Goal: Transaction & Acquisition: Purchase product/service

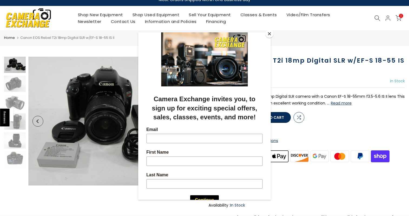
scroll to position [6, 0]
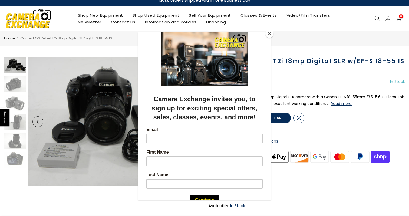
click at [268, 34] on button "Close" at bounding box center [269, 34] width 8 height 8
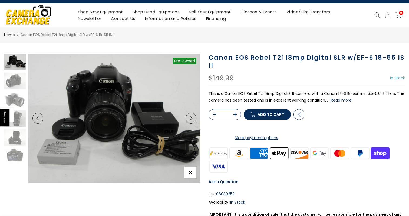
scroll to position [5, 0]
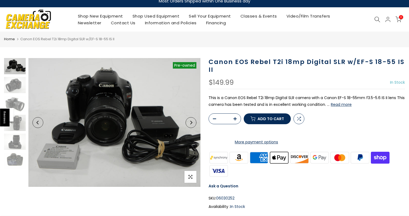
click at [344, 106] on button "Read more" at bounding box center [340, 104] width 21 height 5
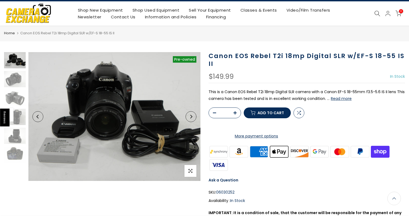
scroll to position [0, 0]
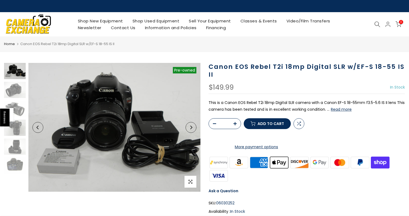
click at [147, 20] on link "Shop Used Equipment" at bounding box center [156, 21] width 56 height 7
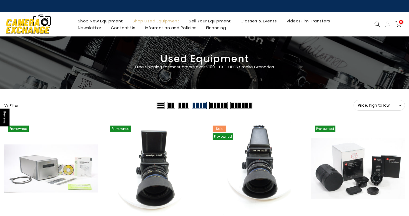
click at [374, 24] on icon at bounding box center [377, 24] width 6 height 6
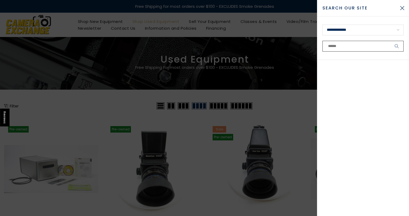
paste input "**********"
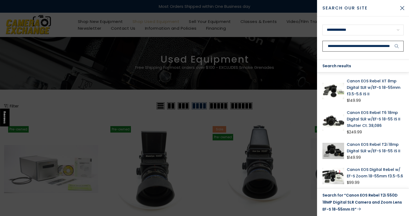
type input "**********"
click at [372, 81] on link "Canon EOS Rebel XT 8mp Digital SLR w/EF-S 18-55mm f3.5-5.6 IS II" at bounding box center [374, 87] width 57 height 19
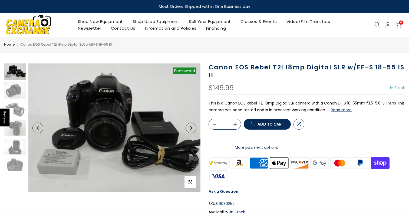
click at [271, 126] on span "Add to cart" at bounding box center [270, 124] width 26 height 4
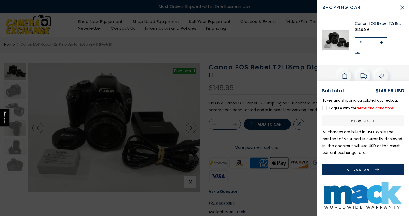
click at [399, 6] on button "Close Cart" at bounding box center [402, 8] width 14 height 14
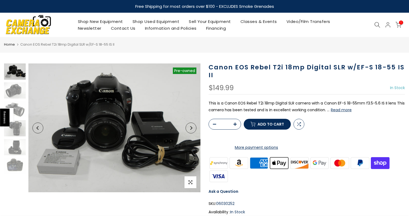
click at [338, 110] on button "Read more" at bounding box center [340, 110] width 21 height 5
click at [140, 26] on link "Contact Us" at bounding box center [123, 28] width 34 height 7
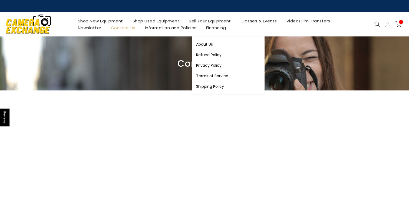
click at [201, 28] on link "Information and Policies" at bounding box center [170, 27] width 61 height 7
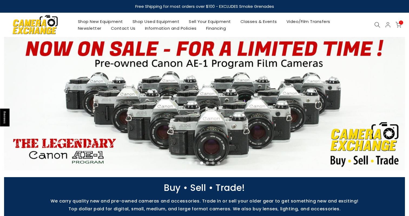
click at [98, 21] on link "Shop New Equipment" at bounding box center [100, 21] width 55 height 7
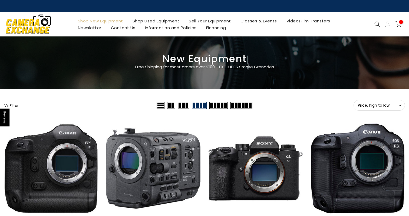
click at [150, 20] on link "Shop Used Equipment" at bounding box center [156, 21] width 56 height 7
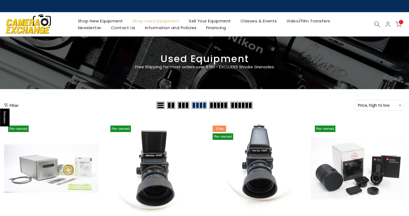
click at [140, 27] on link "Contact Us" at bounding box center [123, 27] width 34 height 7
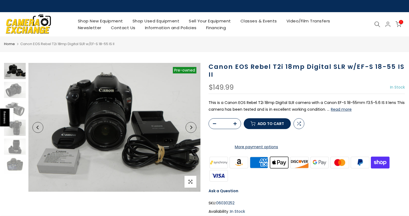
click at [346, 108] on button "Read more" at bounding box center [340, 109] width 21 height 5
click at [105, 22] on link "Shop New Equipment" at bounding box center [100, 21] width 55 height 7
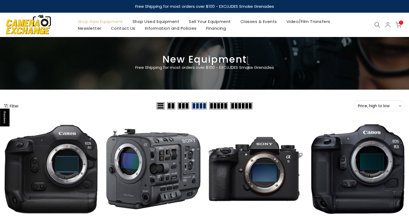
click at [374, 25] on icon at bounding box center [377, 25] width 6 height 6
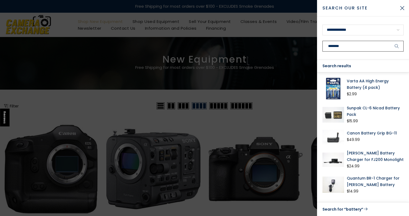
paste input "**********"
type input "**********"
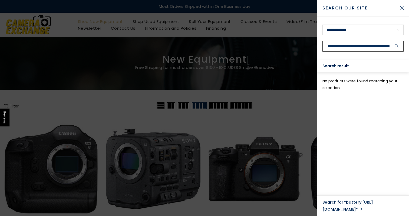
click at [371, 47] on input "**********" at bounding box center [362, 46] width 81 height 11
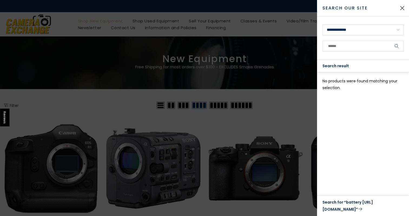
click at [403, 9] on button "Close Search" at bounding box center [402, 8] width 14 height 14
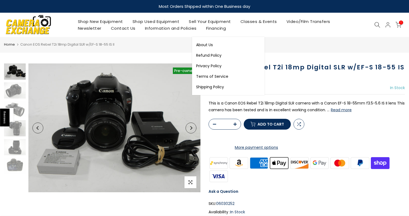
click at [201, 29] on link "Information and Policies" at bounding box center [170, 28] width 61 height 7
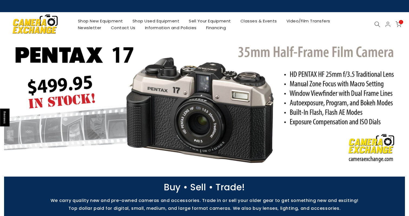
click at [400, 25] on icon at bounding box center [398, 24] width 6 height 6
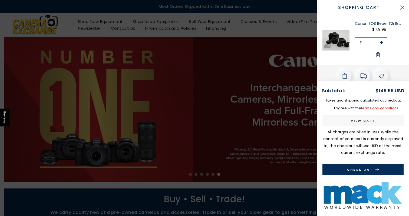
click at [399, 7] on button "Close Cart" at bounding box center [402, 8] width 14 height 14
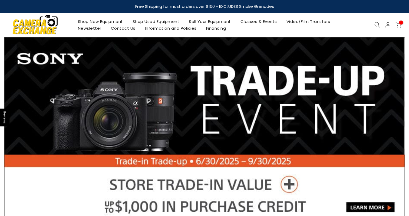
click at [116, 22] on link "Shop New Equipment" at bounding box center [100, 21] width 55 height 7
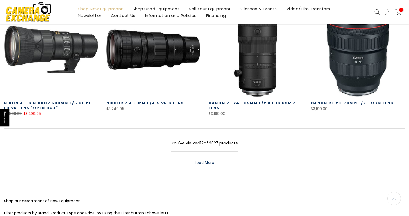
scroll to position [400, 0]
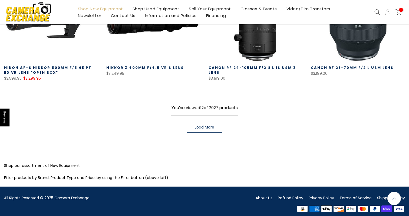
click at [206, 125] on span "Load More" at bounding box center [204, 127] width 19 height 4
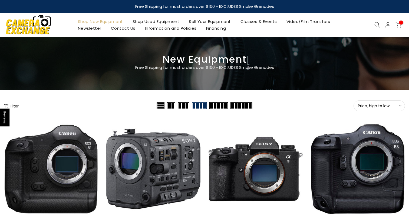
click at [379, 22] on icon at bounding box center [377, 25] width 6 height 6
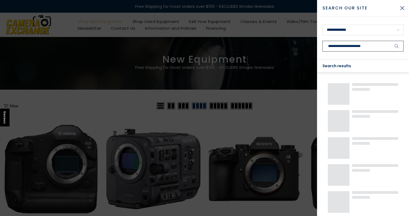
type input "**********"
click at [390, 41] on button "submit" at bounding box center [397, 46] width 14 height 11
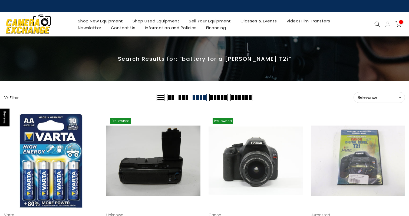
click at [263, 152] on link at bounding box center [255, 161] width 94 height 94
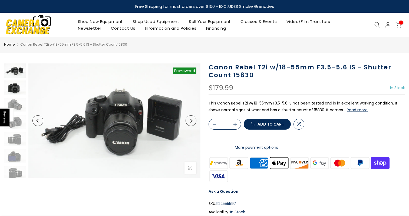
click at [14, 88] on img at bounding box center [15, 88] width 22 height 14
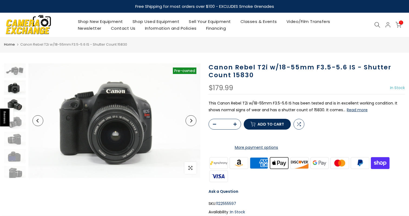
click at [15, 103] on img at bounding box center [15, 105] width 22 height 14
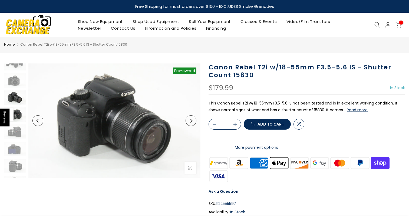
click at [15, 115] on img at bounding box center [15, 115] width 22 height 14
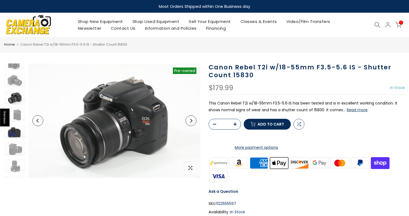
click at [16, 133] on img at bounding box center [15, 132] width 22 height 14
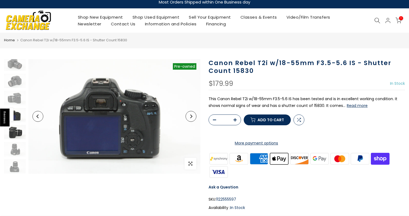
scroll to position [5, 0]
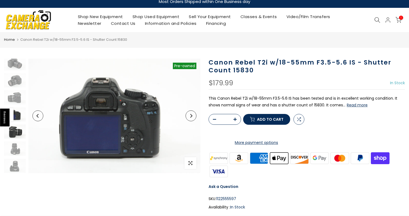
click at [17, 138] on img at bounding box center [15, 132] width 22 height 14
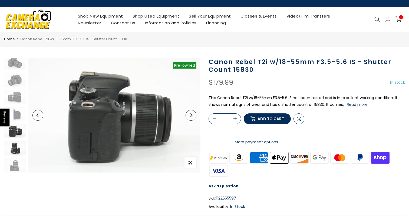
click at [17, 147] on img at bounding box center [15, 148] width 22 height 14
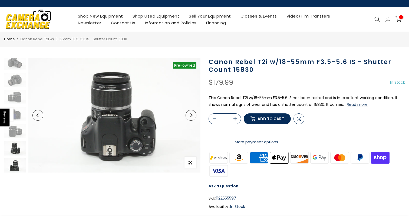
click at [15, 160] on img at bounding box center [15, 165] width 22 height 14
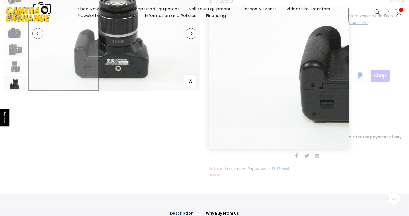
scroll to position [0, 0]
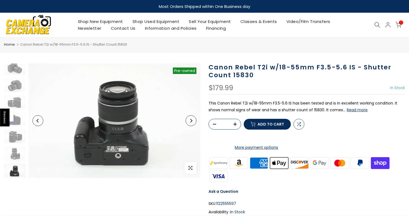
click at [279, 126] on span "Add to cart" at bounding box center [270, 124] width 26 height 4
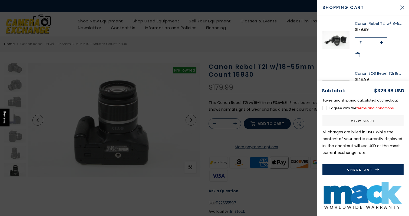
click at [260, 48] on div at bounding box center [204, 108] width 409 height 216
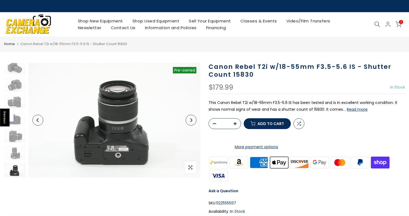
click at [363, 110] on button "Read more" at bounding box center [356, 109] width 21 height 5
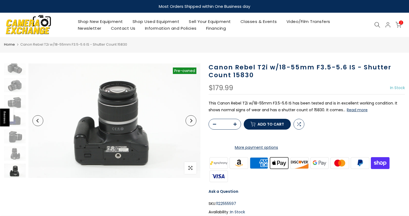
click at [354, 111] on button "Read more" at bounding box center [356, 110] width 21 height 5
click at [397, 22] on icon at bounding box center [398, 25] width 6 height 6
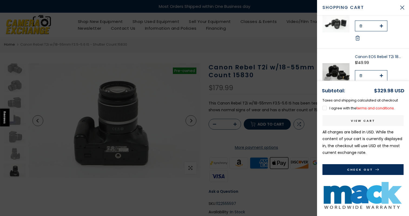
scroll to position [16, 0]
click at [377, 56] on link "Canon EOS Rebel T2i 18mp Digital SLR w/EF-S 18-55 IS II" at bounding box center [378, 57] width 49 height 5
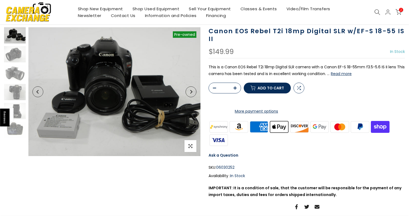
scroll to position [37, 0]
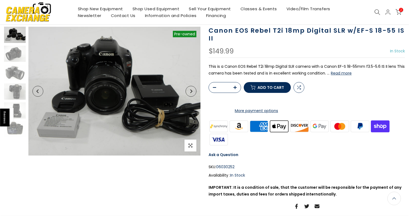
click at [344, 73] on button "Read more" at bounding box center [340, 73] width 21 height 5
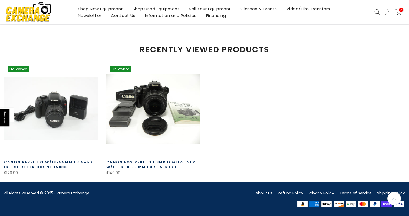
scroll to position [431, 0]
click at [181, 161] on link "Canon EOS Rebel XT 8mp Digital SLR w/EF-S 18-55mm f3.5-5.6 IS II" at bounding box center [150, 165] width 89 height 10
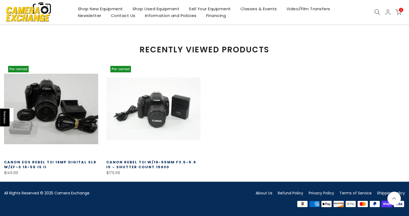
scroll to position [398, 0]
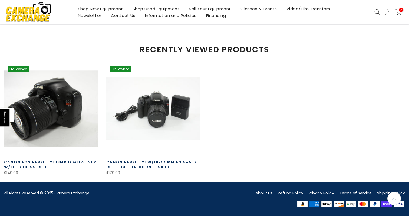
click at [40, 139] on link at bounding box center [51, 109] width 94 height 94
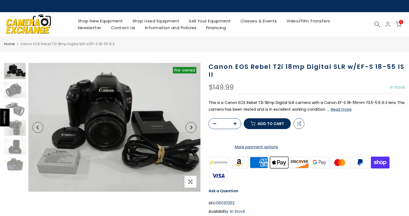
click at [343, 109] on button "Read more" at bounding box center [340, 109] width 21 height 5
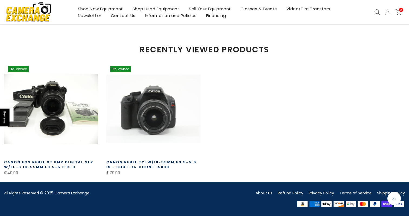
scroll to position [431, 0]
click at [140, 109] on link at bounding box center [153, 109] width 94 height 94
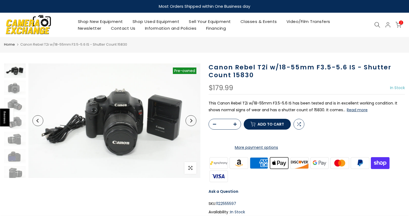
click at [358, 111] on button "Read more" at bounding box center [356, 110] width 21 height 5
click at [401, 21] on span "2" at bounding box center [401, 23] width 4 height 4
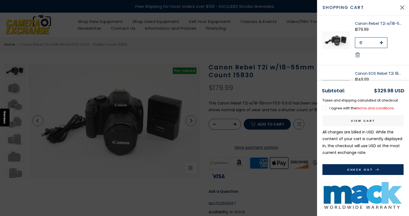
click at [341, 43] on img at bounding box center [335, 40] width 27 height 39
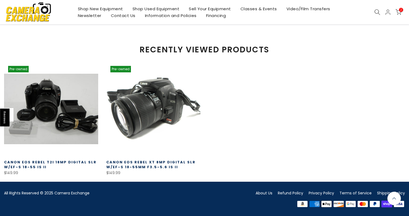
scroll to position [415, 0]
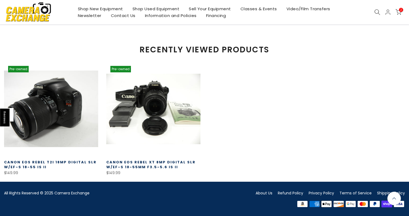
click at [82, 111] on link at bounding box center [51, 109] width 94 height 94
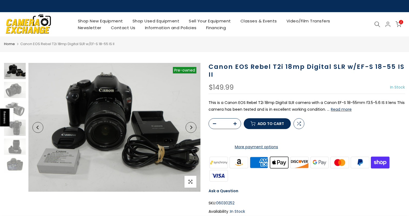
click at [344, 110] on button "Read more" at bounding box center [340, 109] width 21 height 5
click at [399, 22] on span "2" at bounding box center [401, 22] width 4 height 4
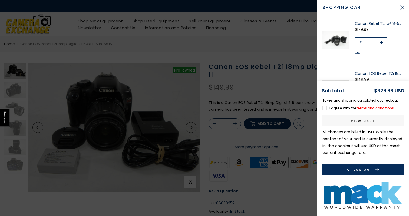
click at [337, 36] on img at bounding box center [335, 40] width 27 height 39
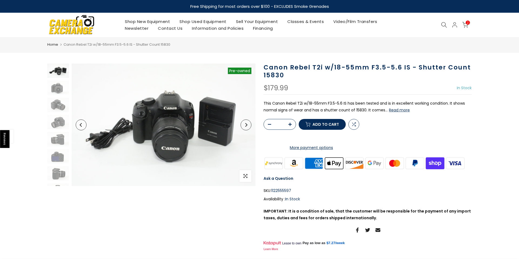
click at [408, 24] on icon at bounding box center [465, 25] width 6 height 6
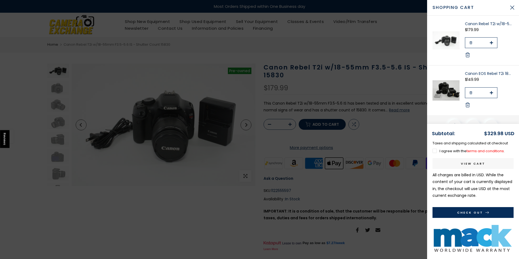
click at [408, 6] on button "Close Cart" at bounding box center [512, 8] width 14 height 14
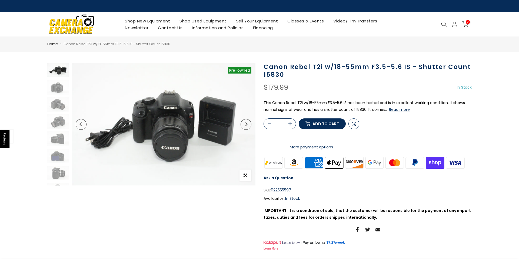
click at [179, 30] on link "Contact Us" at bounding box center [170, 27] width 34 height 7
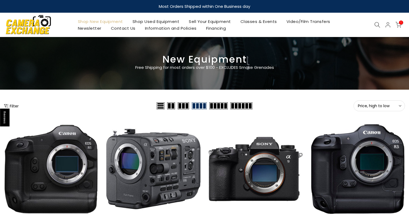
click at [388, 25] on icon at bounding box center [387, 25] width 6 height 6
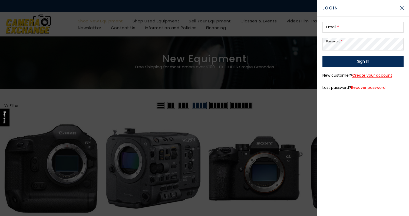
click at [290, 29] on div at bounding box center [204, 108] width 409 height 216
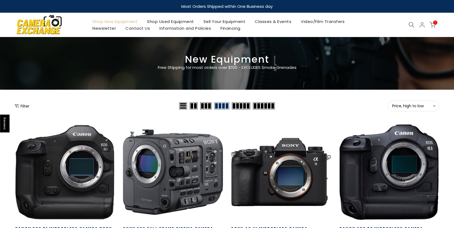
click at [408, 24] on span "1" at bounding box center [435, 23] width 4 height 4
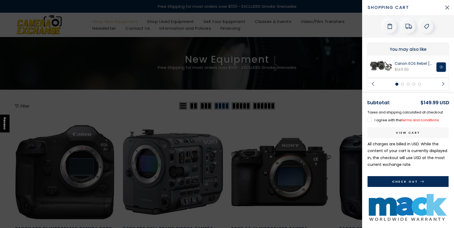
scroll to position [53, 0]
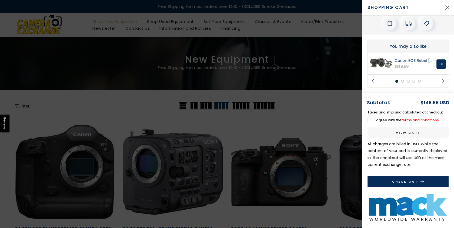
click at [408, 120] on link "terms and conditions" at bounding box center [419, 120] width 37 height 5
click at [408, 8] on button "Close Cart" at bounding box center [447, 8] width 14 height 14
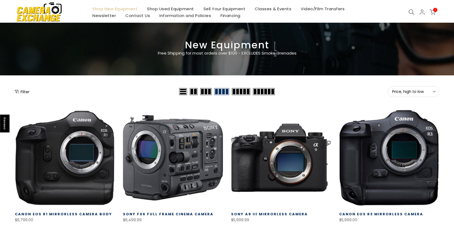
scroll to position [0, 0]
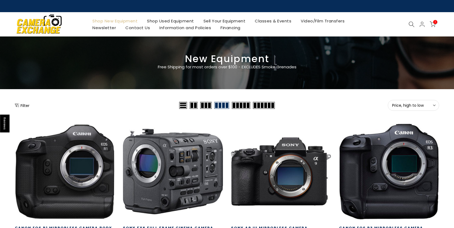
click at [408, 27] on icon at bounding box center [433, 24] width 6 height 6
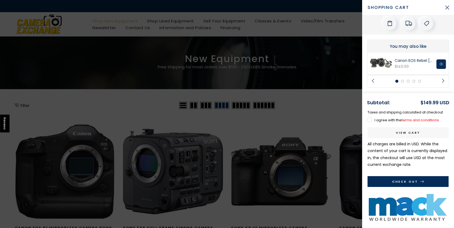
click at [400, 59] on link "Canon EOS Rebel [MEDICAL_DATA] 12.2mp Digital SLR w/EF-S 18-55 IS II" at bounding box center [413, 60] width 39 height 5
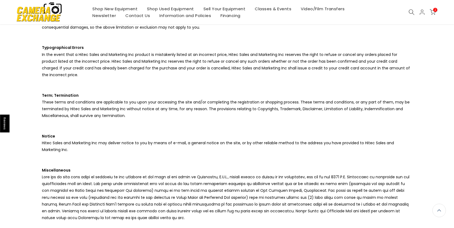
scroll to position [244, 0]
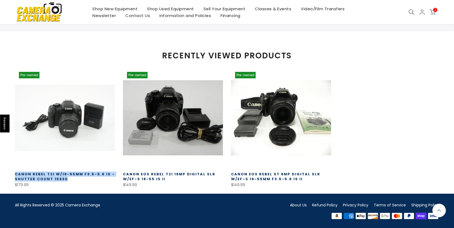
scroll to position [380, 0]
drag, startPoint x: 77, startPoint y: 180, endPoint x: 17, endPoint y: 169, distance: 60.4
click at [16, 169] on div "Canon Rebel T2i w/18-55mm F3.5-5.6 IS - Shutter Count 15830 $179.99" at bounding box center [65, 178] width 100 height 21
click at [72, 173] on link "Canon Rebel T2i w/18-55mm F3.5-5.6 IS - Shutter Count 15830" at bounding box center [65, 177] width 100 height 10
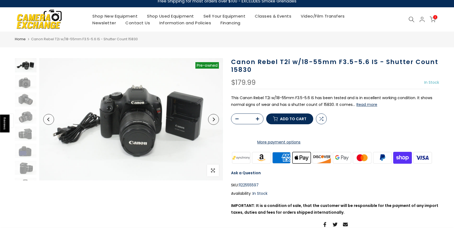
scroll to position [5, 0]
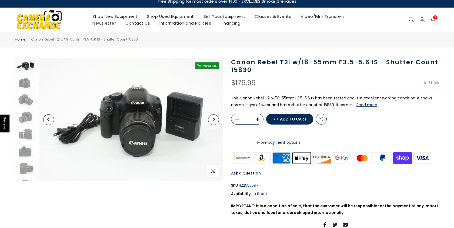
click at [361, 105] on button "Read more" at bounding box center [366, 104] width 21 height 5
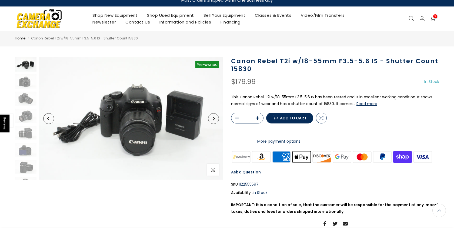
scroll to position [0, 0]
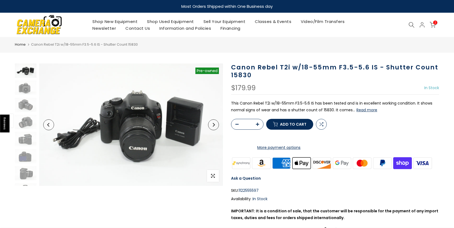
click at [433, 23] on icon at bounding box center [433, 25] width 6 height 6
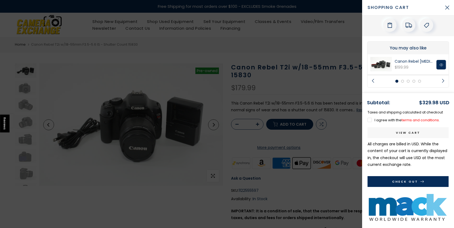
scroll to position [100, 0]
click at [406, 63] on link "Canon Rebel [MEDICAL_DATA] with 18-55mm F3.5-5.6 IS II - Shutter Count 251" at bounding box center [413, 62] width 39 height 5
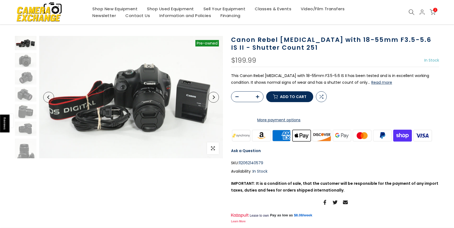
scroll to position [26, 0]
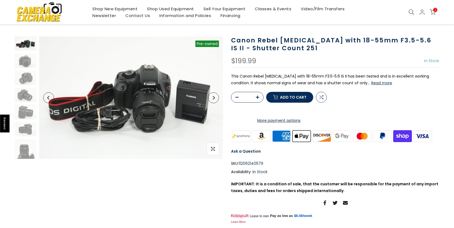
click at [214, 97] on icon "Next" at bounding box center [214, 98] width 2 height 4
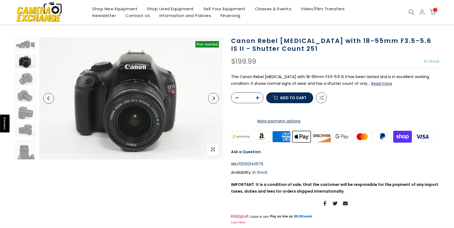
scroll to position [27, 0]
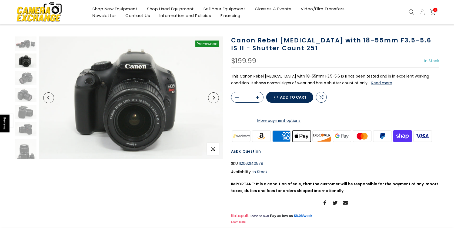
click at [214, 97] on icon "Next" at bounding box center [214, 98] width 2 height 4
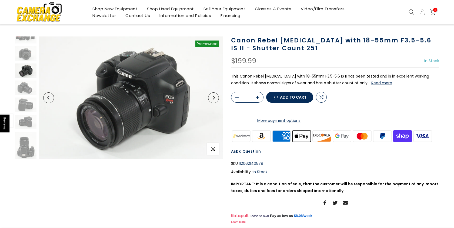
click at [214, 97] on icon "Next" at bounding box center [214, 98] width 2 height 4
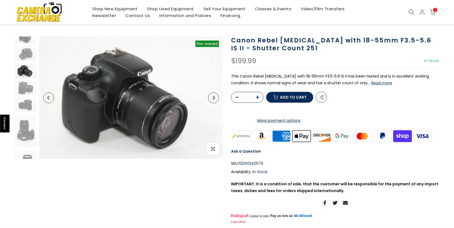
click at [214, 97] on icon "Next" at bounding box center [214, 98] width 2 height 4
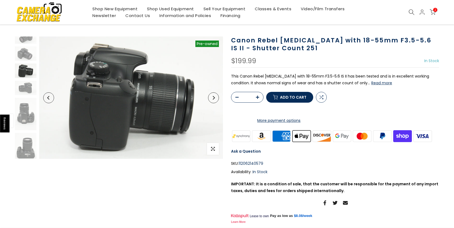
click at [214, 97] on icon "Next" at bounding box center [214, 98] width 2 height 4
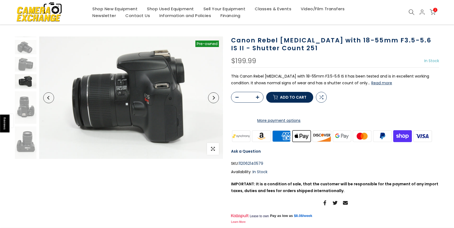
click at [214, 97] on icon "Next" at bounding box center [214, 98] width 2 height 4
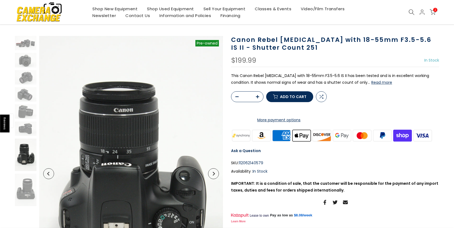
scroll to position [26, 0]
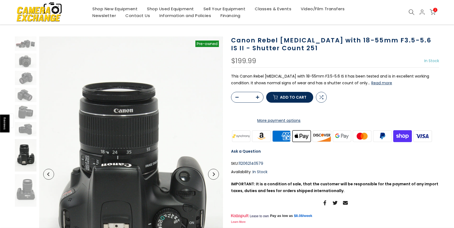
click at [434, 11] on span "2" at bounding box center [435, 10] width 4 height 4
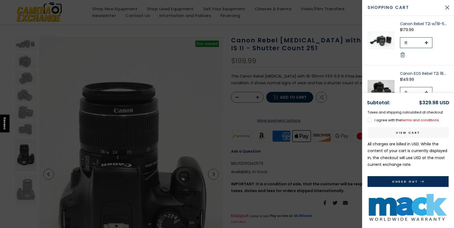
click at [385, 41] on img at bounding box center [380, 40] width 27 height 39
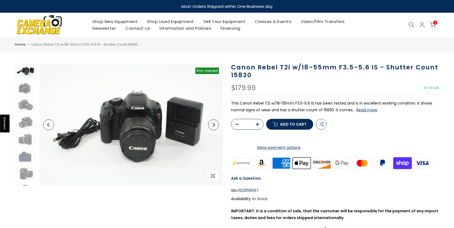
click at [422, 24] on icon at bounding box center [422, 25] width 6 height 6
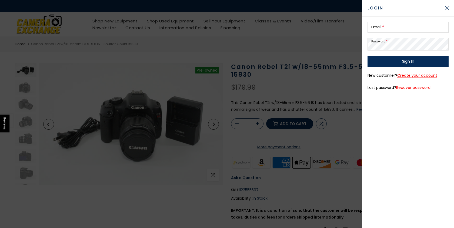
click at [350, 28] on div at bounding box center [227, 114] width 454 height 228
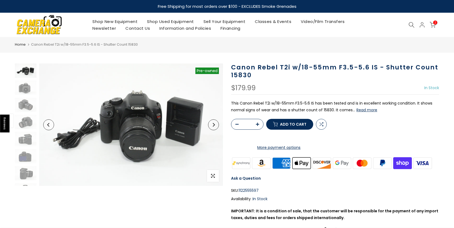
click at [136, 31] on link "Contact Us" at bounding box center [138, 28] width 34 height 7
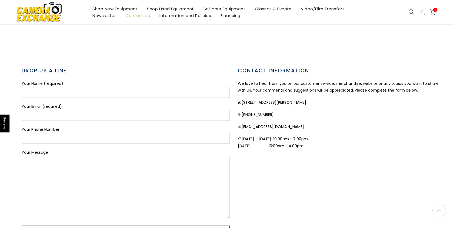
scroll to position [160, 0]
click at [76, 89] on input "Your Name (required)" at bounding box center [126, 91] width 208 height 11
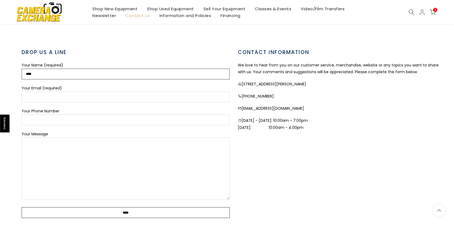
scroll to position [199, 0]
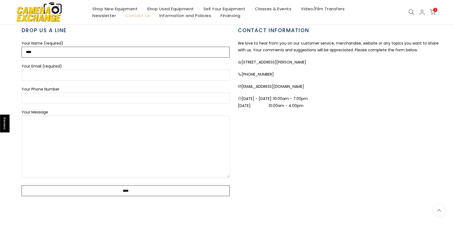
type input "****"
click at [60, 74] on input "Your Email (required)" at bounding box center [126, 75] width 208 height 11
click at [60, 71] on input "Your Email (required)" at bounding box center [126, 75] width 208 height 11
type input "**********"
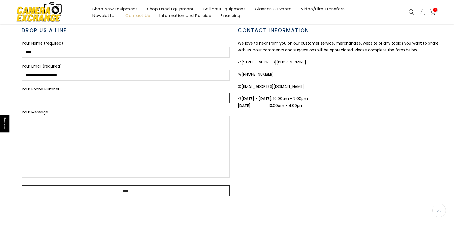
type input "**********"
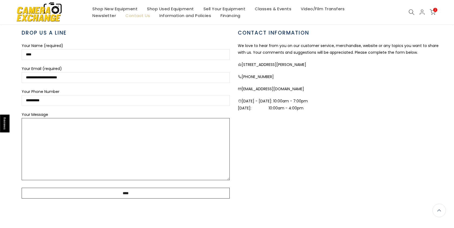
click at [69, 130] on textarea "Your Message" at bounding box center [126, 149] width 208 height 62
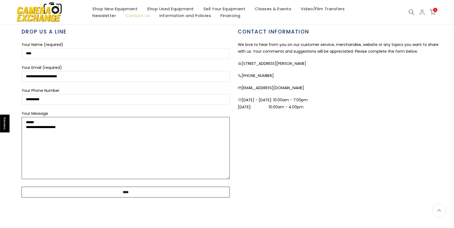
type textarea "**********"
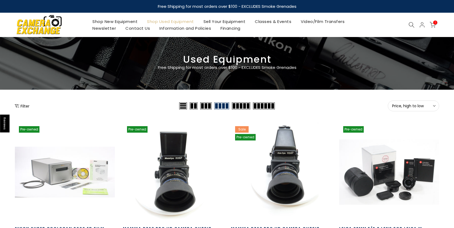
click at [435, 23] on span "1" at bounding box center [435, 23] width 4 height 4
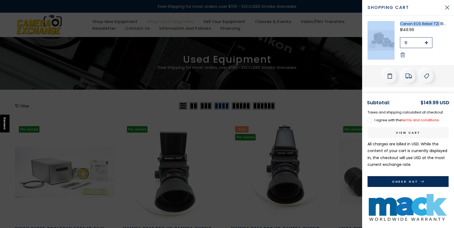
drag, startPoint x: 397, startPoint y: 23, endPoint x: 441, endPoint y: 34, distance: 45.3
click at [439, 25] on div "Canon EOS Rebel T2i 18mp Digital SLR w/EF-S 18-55 IS II $149.99 *" at bounding box center [408, 40] width 92 height 49
click at [448, 8] on button "Close Cart" at bounding box center [447, 8] width 14 height 14
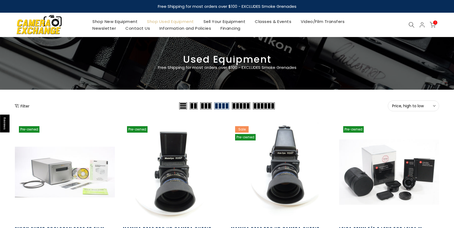
click at [143, 28] on link "Contact Us" at bounding box center [138, 28] width 34 height 7
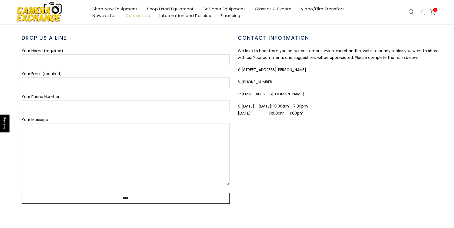
scroll to position [192, 0]
click at [153, 133] on textarea "Your Message" at bounding box center [126, 154] width 208 height 62
drag, startPoint x: 300, startPoint y: 92, endPoint x: 243, endPoint y: 92, distance: 57.3
click at [243, 92] on p "contactus@cameraexc.com" at bounding box center [342, 93] width 208 height 7
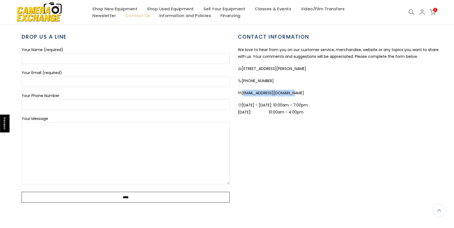
scroll to position [192, 0]
copy p "contactus@cameraexc.com"
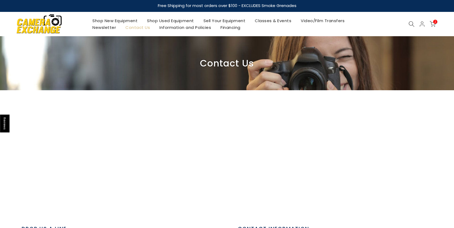
scroll to position [0, 0]
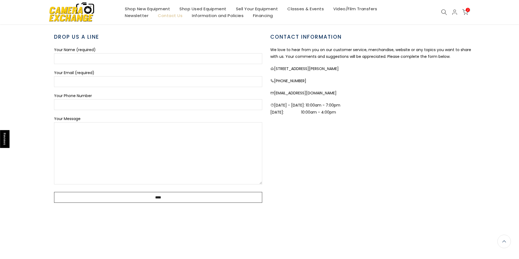
scroll to position [193, 0]
click at [467, 9] on span "2" at bounding box center [468, 10] width 4 height 4
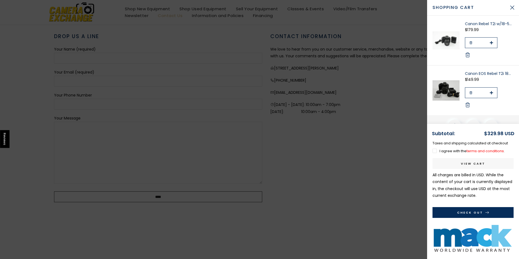
click at [484, 25] on link "Canon Rebel T2i w/18-55mm F3.5-5.6 IS - Shutter Count 15830" at bounding box center [489, 23] width 49 height 5
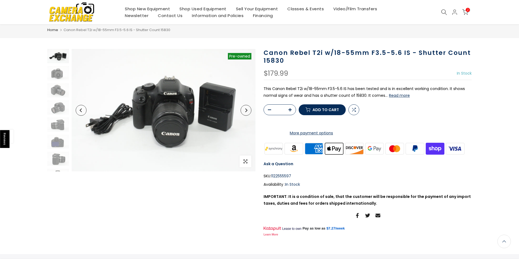
scroll to position [14, 0]
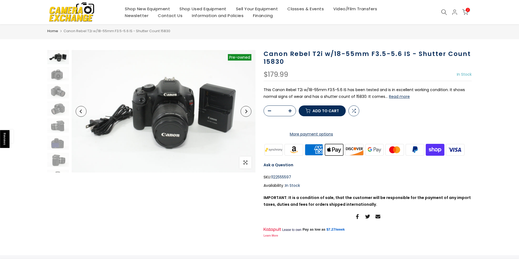
click at [466, 11] on span "2" at bounding box center [468, 10] width 4 height 4
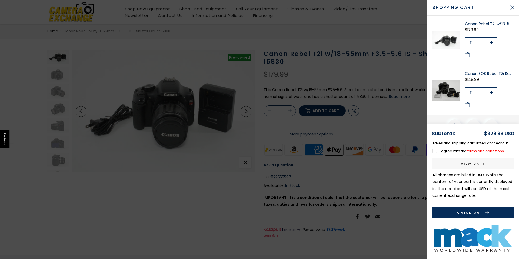
scroll to position [13, 0]
click at [478, 74] on link "Canon EOS Rebel T2i 18mp Digital SLR w/EF-S 18-55 IS II" at bounding box center [489, 73] width 49 height 5
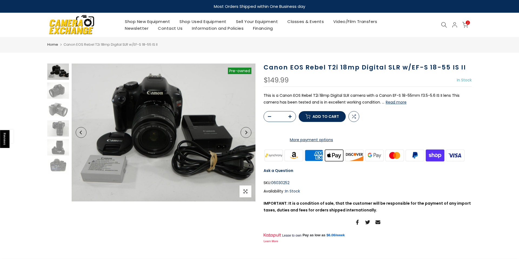
click at [121, 232] on div "Sold out Pre order Pre-owned Click to enlarge" at bounding box center [151, 153] width 216 height 181
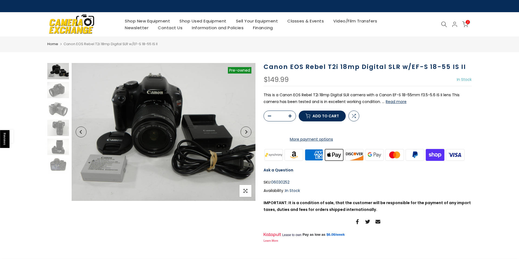
click at [62, 24] on img at bounding box center [72, 23] width 46 height 23
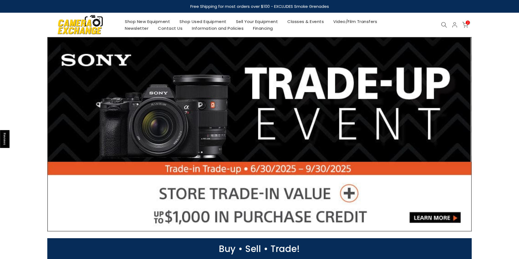
click at [62, 24] on img at bounding box center [80, 24] width 46 height 23
click at [198, 22] on link "Shop Used Equipment" at bounding box center [203, 21] width 56 height 7
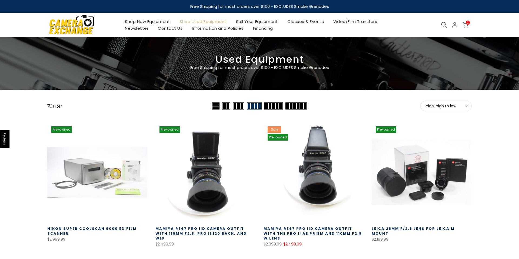
click at [466, 24] on icon at bounding box center [465, 25] width 6 height 6
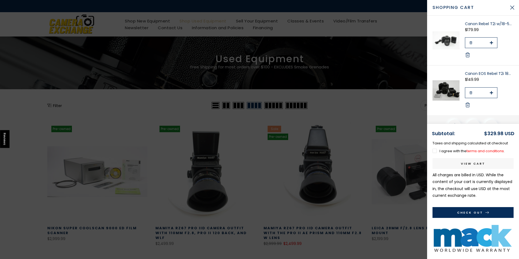
click at [467, 55] on use at bounding box center [468, 55] width 4 height 5
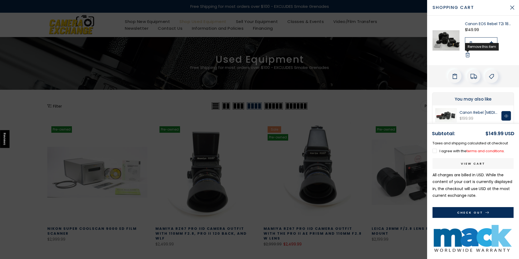
click at [469, 56] on icon at bounding box center [467, 54] width 5 height 5
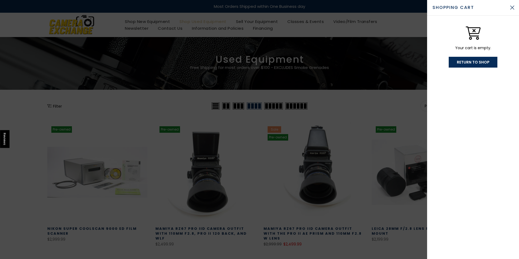
click at [510, 6] on button "Close Cart" at bounding box center [512, 8] width 14 height 14
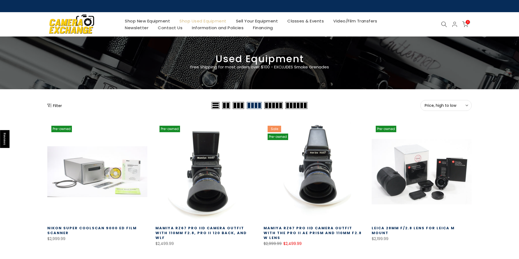
click at [76, 22] on img at bounding box center [72, 23] width 46 height 23
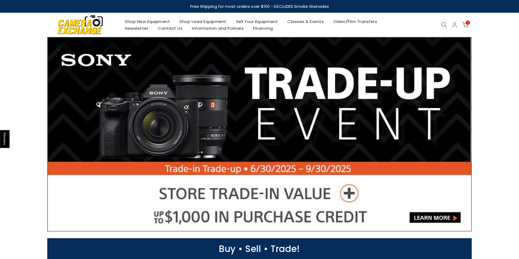
click at [193, 21] on link "Shop Used Equipment" at bounding box center [203, 21] width 56 height 7
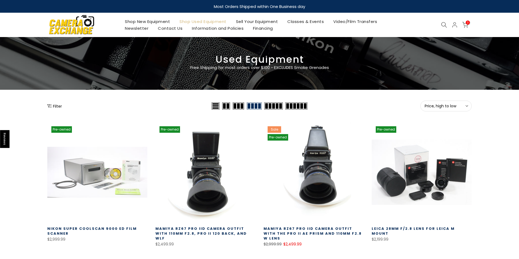
click at [439, 24] on div at bounding box center [444, 25] width 10 height 6
click at [443, 24] on icon at bounding box center [444, 25] width 6 height 6
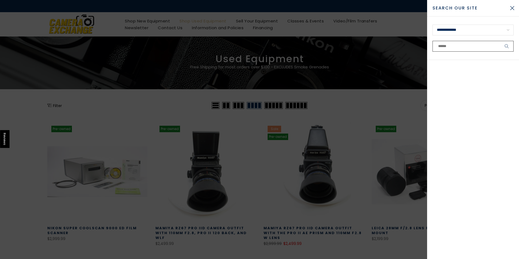
click at [443, 44] on input "text" at bounding box center [472, 46] width 81 height 11
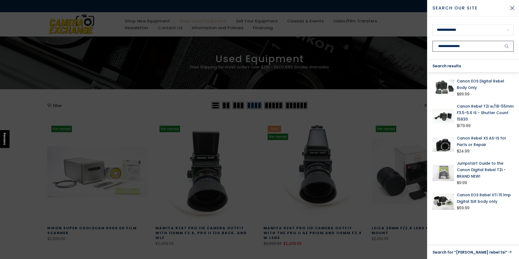
type input "**********"
click at [500, 41] on button "submit" at bounding box center [507, 46] width 14 height 11
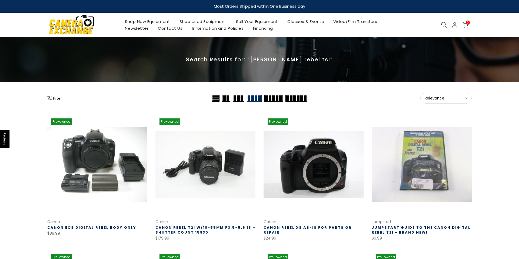
click at [466, 25] on icon at bounding box center [465, 25] width 6 height 6
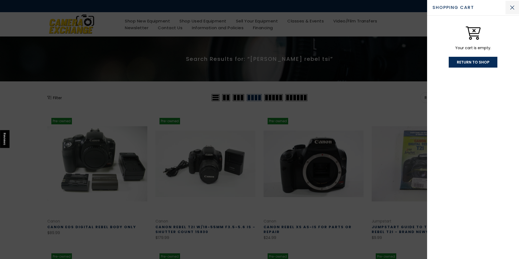
click at [512, 11] on button "Close Cart" at bounding box center [512, 8] width 14 height 14
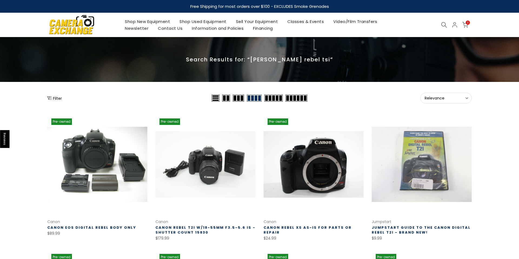
click at [445, 24] on icon at bounding box center [444, 25] width 6 height 6
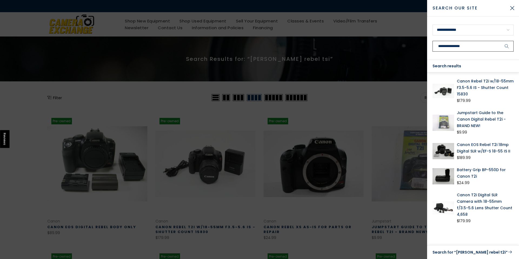
type input "**********"
click at [489, 150] on link "Canon EOS Rebel T2i 18mp Digital SLR w/EF-S 18-55 IS II" at bounding box center [485, 147] width 57 height 13
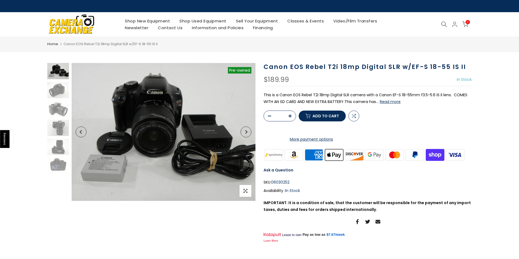
scroll to position [0, 0]
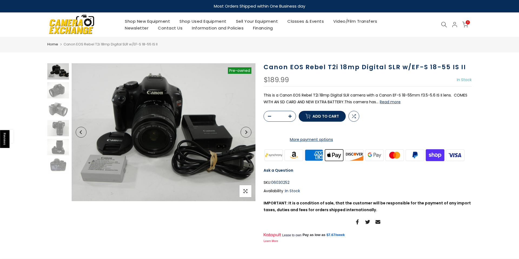
click at [320, 118] on span "Add to cart" at bounding box center [325, 116] width 26 height 4
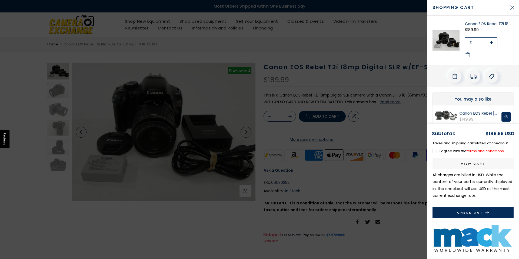
click at [435, 150] on label "I agree with the terms and conditions ." at bounding box center [468, 150] width 72 height 5
click at [457, 211] on button "Check Out" at bounding box center [472, 212] width 81 height 11
click at [442, 39] on img at bounding box center [445, 40] width 27 height 39
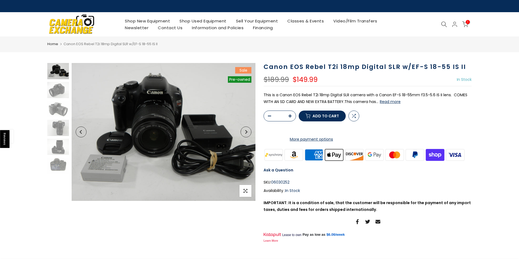
click at [468, 21] on span "1" at bounding box center [468, 22] width 4 height 4
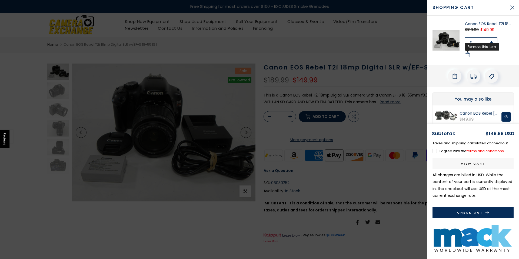
click at [468, 55] on use at bounding box center [468, 55] width 4 height 5
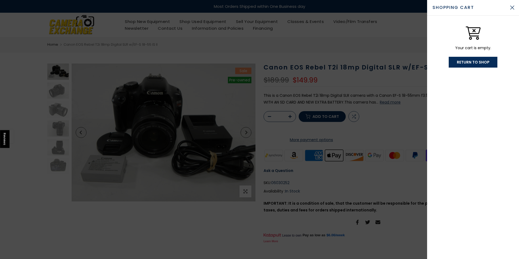
click at [472, 60] on link "Return To Shop" at bounding box center [472, 62] width 49 height 11
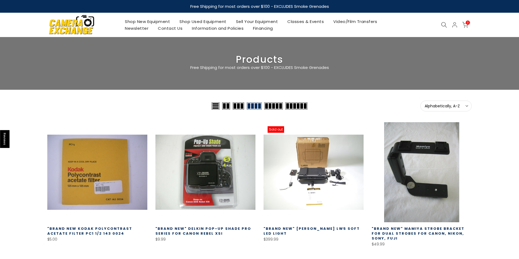
click at [466, 25] on icon at bounding box center [465, 25] width 6 height 6
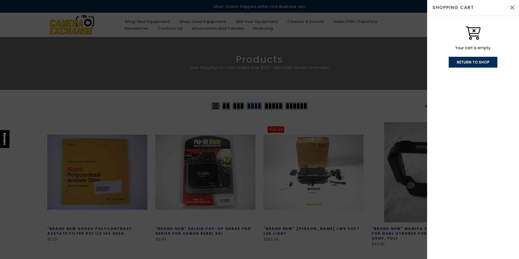
click at [513, 6] on button "Close Cart" at bounding box center [512, 8] width 14 height 14
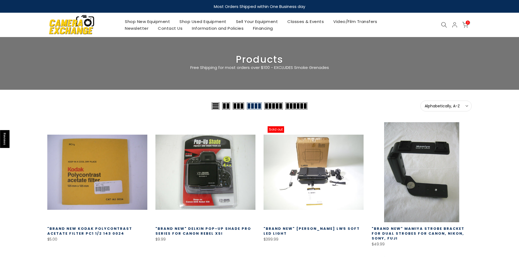
click at [441, 24] on use at bounding box center [443, 24] width 5 height 5
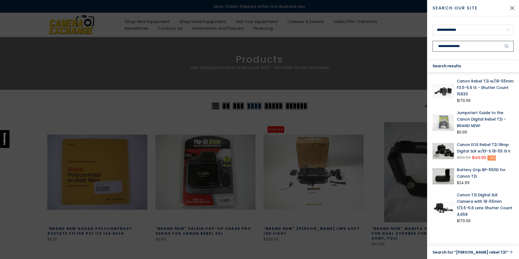
type input "**********"
click at [472, 146] on link "Canon EOS Rebel T2i 18mp Digital SLR w/EF-S 18-55 IS II" at bounding box center [485, 147] width 57 height 13
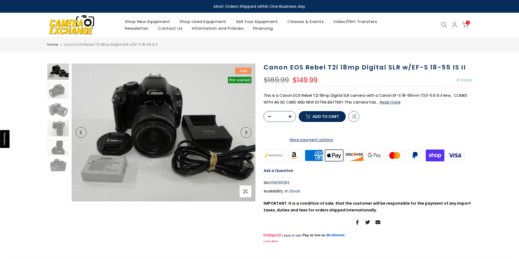
click at [322, 118] on span "Add to cart" at bounding box center [325, 117] width 26 height 4
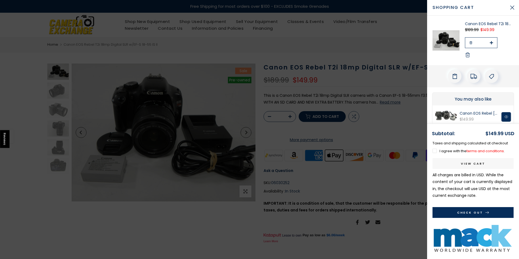
click at [464, 211] on button "Check Out" at bounding box center [472, 212] width 81 height 11
drag, startPoint x: 435, startPoint y: 150, endPoint x: 440, endPoint y: 162, distance: 13.9
click at [435, 150] on label "I agree with the terms and conditions ." at bounding box center [468, 150] width 72 height 5
click at [468, 212] on button "Check Out" at bounding box center [472, 212] width 81 height 11
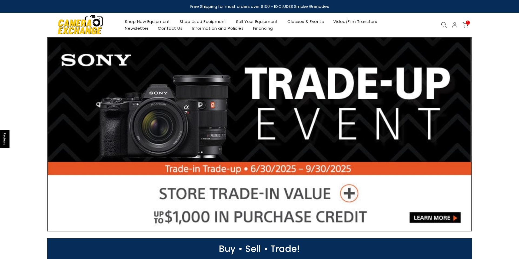
click at [466, 22] on span "1" at bounding box center [468, 23] width 4 height 4
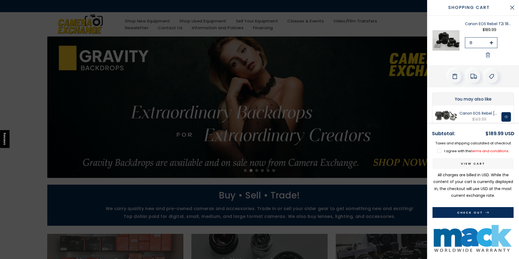
click at [453, 37] on img at bounding box center [445, 40] width 27 height 39
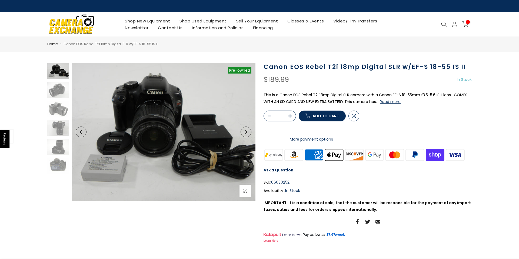
click at [394, 102] on button "Read more" at bounding box center [390, 101] width 21 height 5
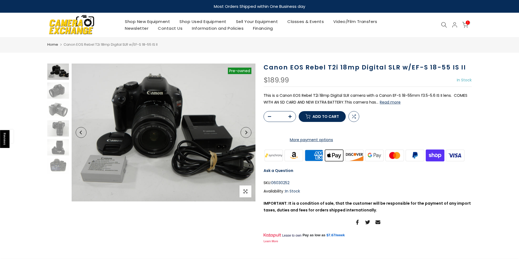
click at [463, 25] on icon at bounding box center [465, 25] width 6 height 6
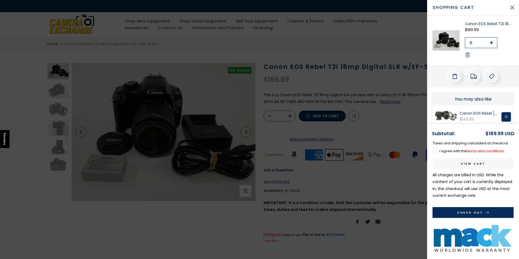
click at [483, 215] on button "Check Out" at bounding box center [472, 212] width 81 height 11
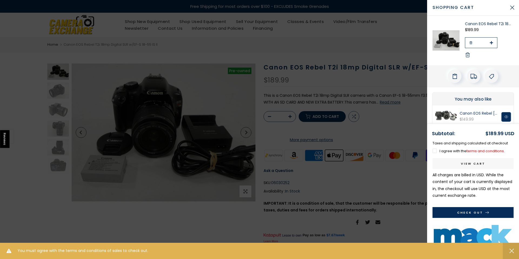
drag, startPoint x: 435, startPoint y: 151, endPoint x: 440, endPoint y: 172, distance: 21.8
click at [435, 151] on label "I agree with the terms and conditions ." at bounding box center [468, 150] width 72 height 5
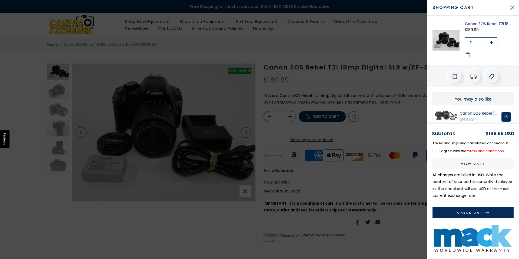
click at [461, 213] on button "Check Out" at bounding box center [472, 212] width 81 height 11
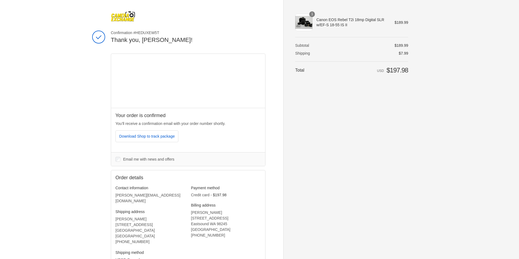
scroll to position [4, 0]
